Goal: Transaction & Acquisition: Purchase product/service

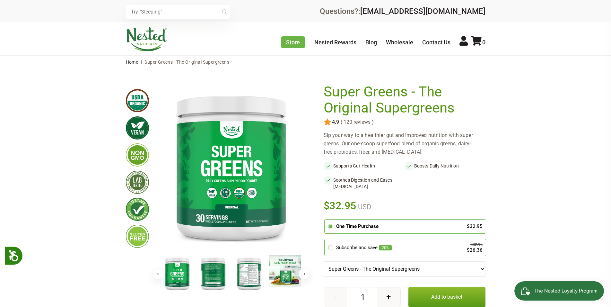
click at [247, 275] on img at bounding box center [249, 273] width 32 height 37
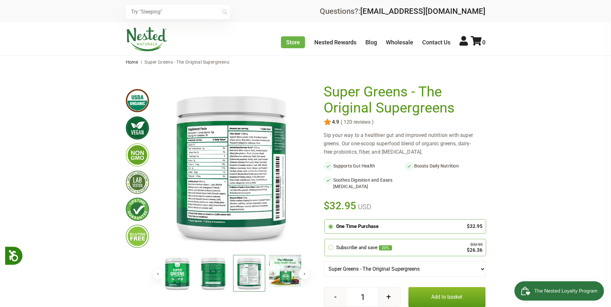
click at [215, 276] on img at bounding box center [213, 273] width 32 height 37
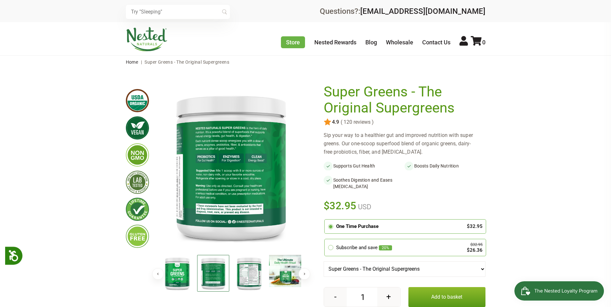
click at [215, 276] on img at bounding box center [213, 273] width 32 height 37
click at [173, 272] on img at bounding box center [177, 273] width 32 height 37
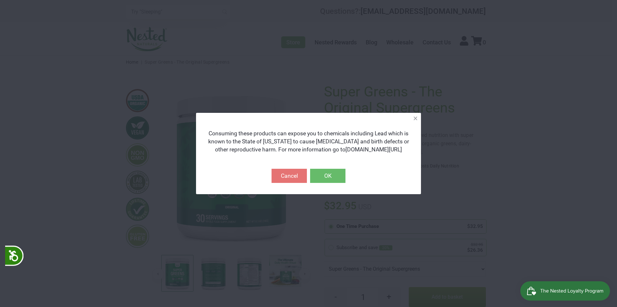
click at [326, 177] on button "OK" at bounding box center [327, 176] width 35 height 14
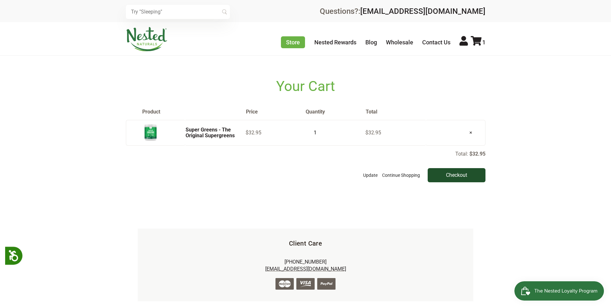
click at [450, 174] on input "Checkout" at bounding box center [457, 175] width 58 height 14
